Goal: Information Seeking & Learning: Learn about a topic

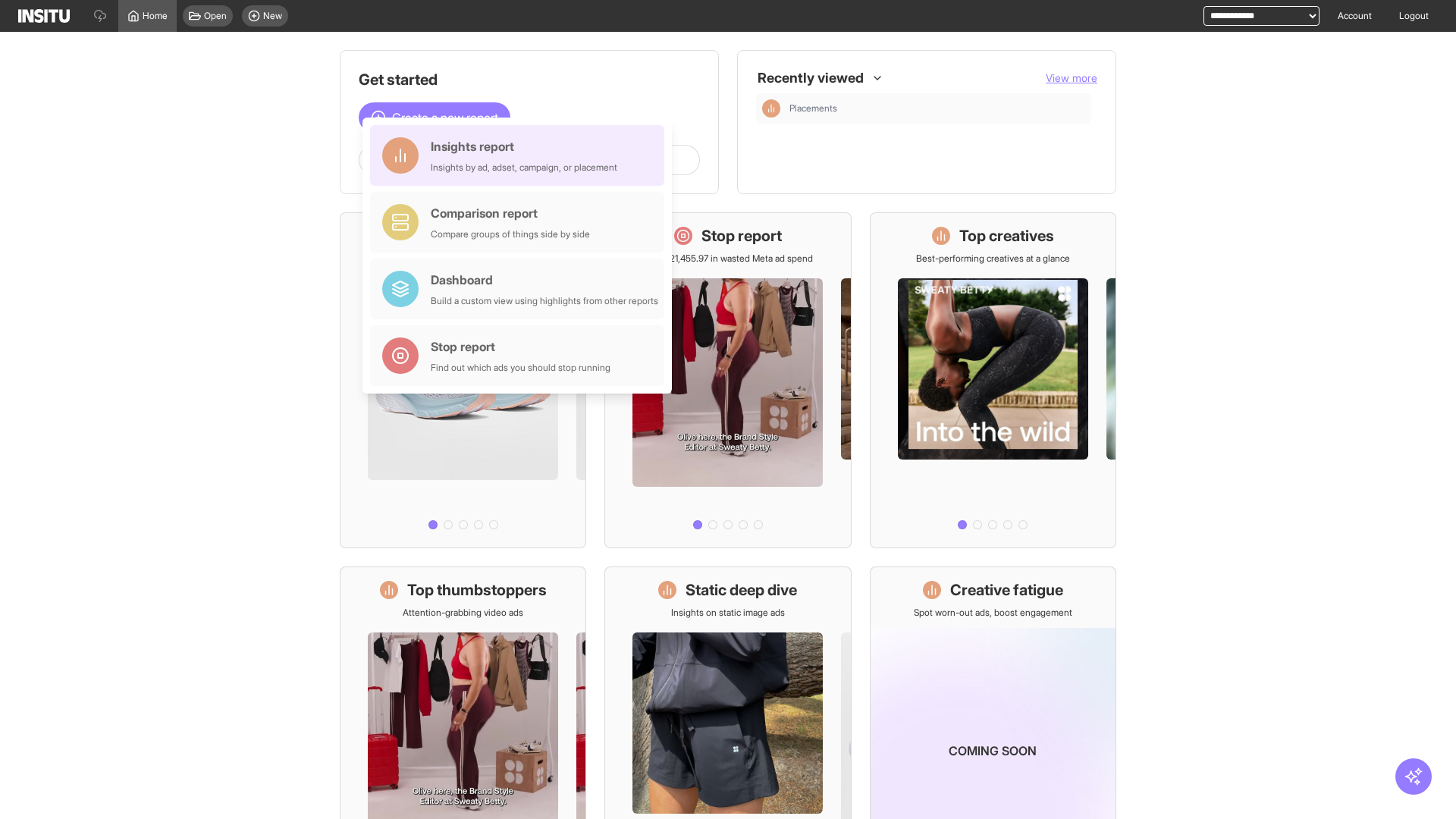
click at [521, 155] on div "Insights report Insights by ad, adset, campaign, or placement" at bounding box center [524, 155] width 187 height 37
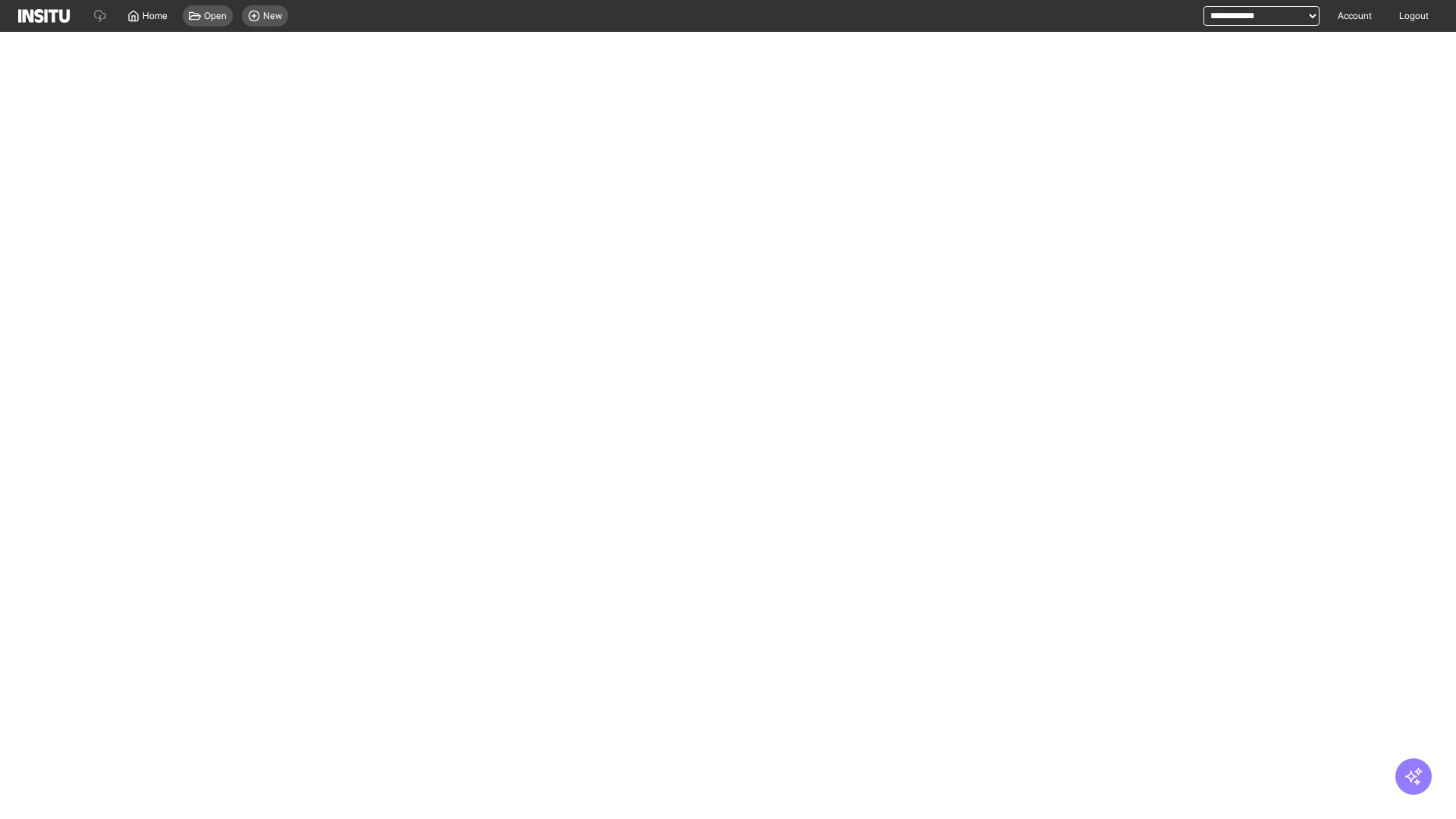
select select "**"
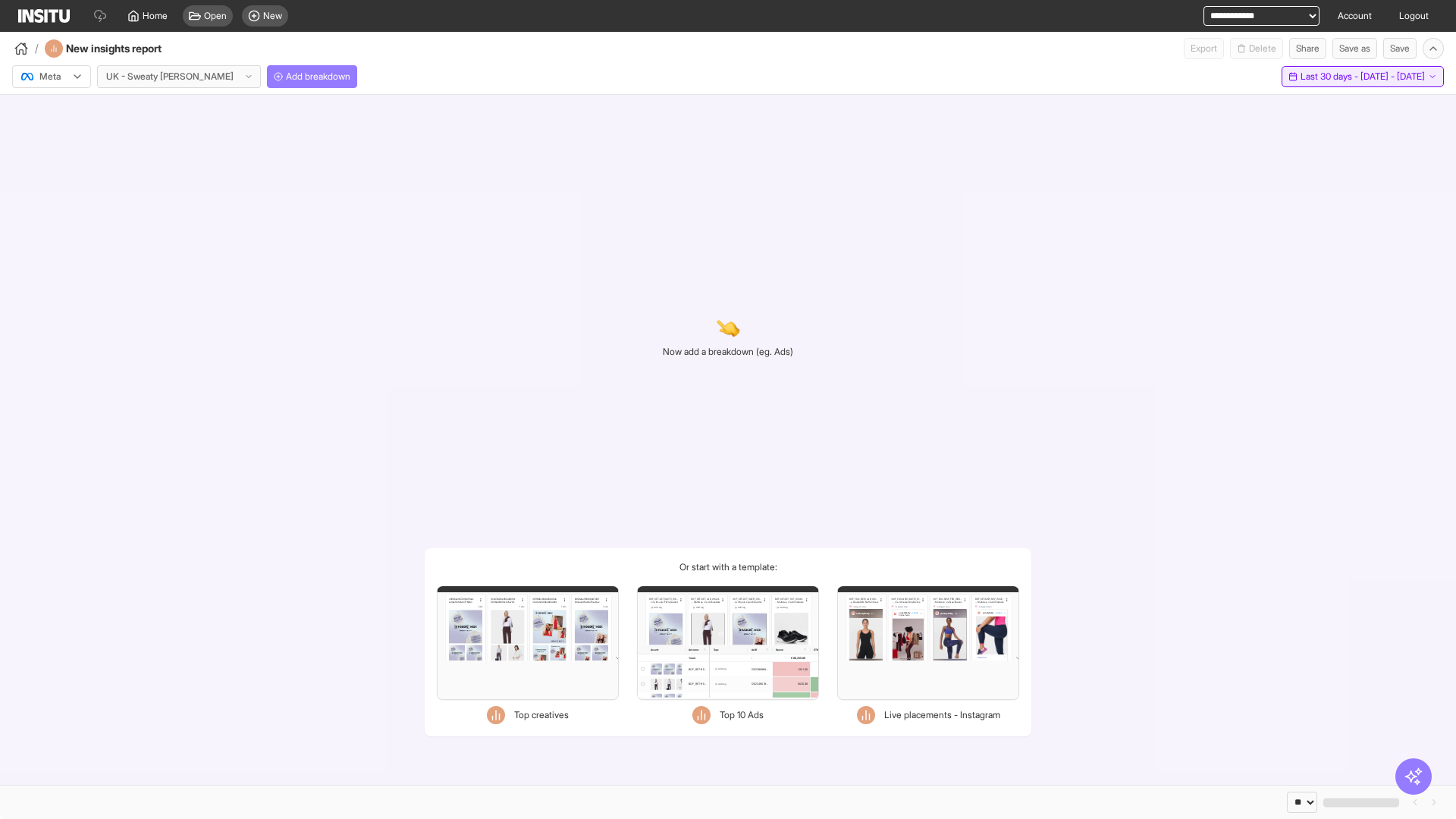
click at [1332, 77] on span "Last 30 days - [DATE] - [DATE]" at bounding box center [1362, 77] width 124 height 12
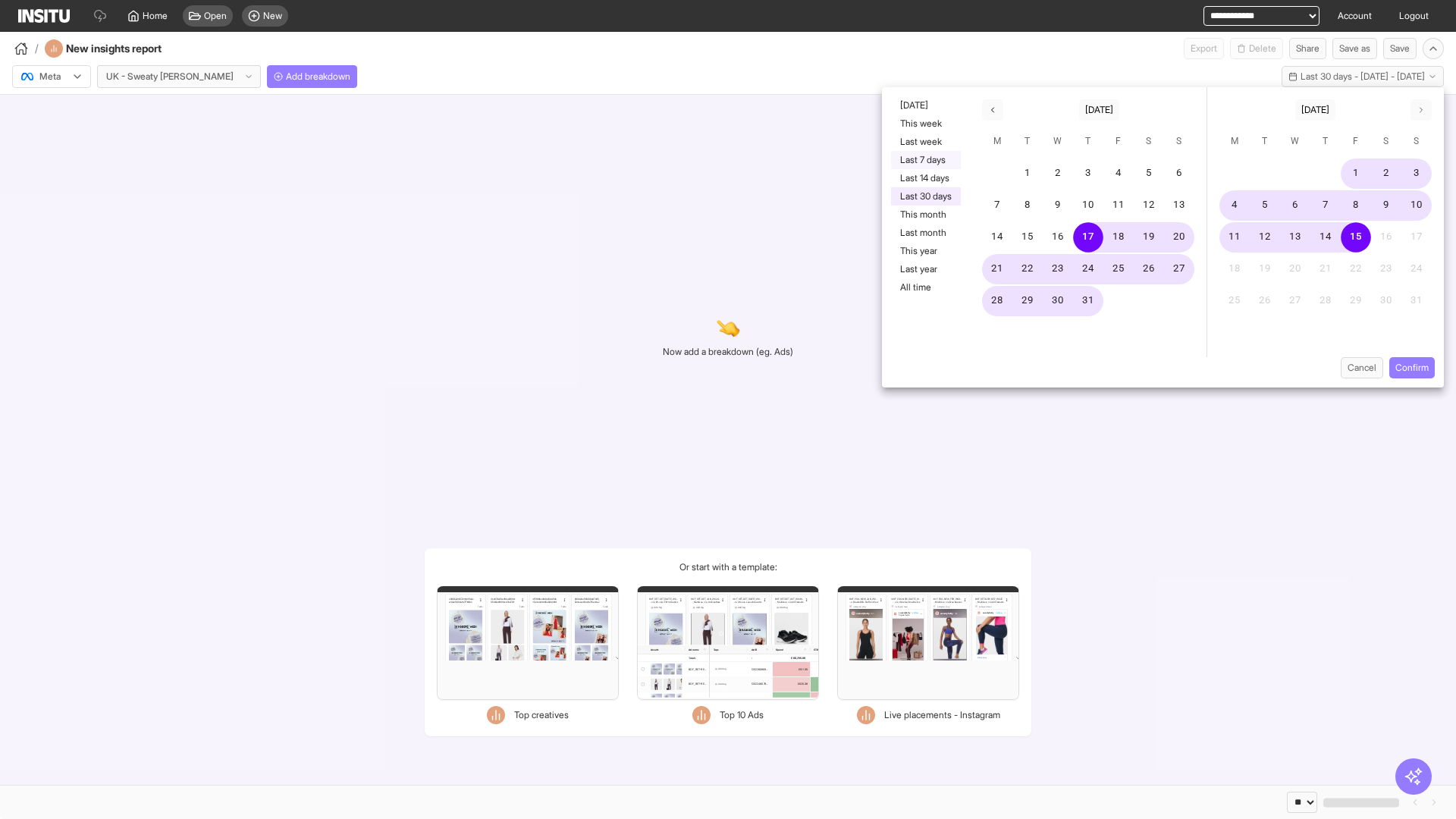
click at [924, 160] on button "Last 7 days" at bounding box center [925, 160] width 70 height 18
